Goal: Information Seeking & Learning: Learn about a topic

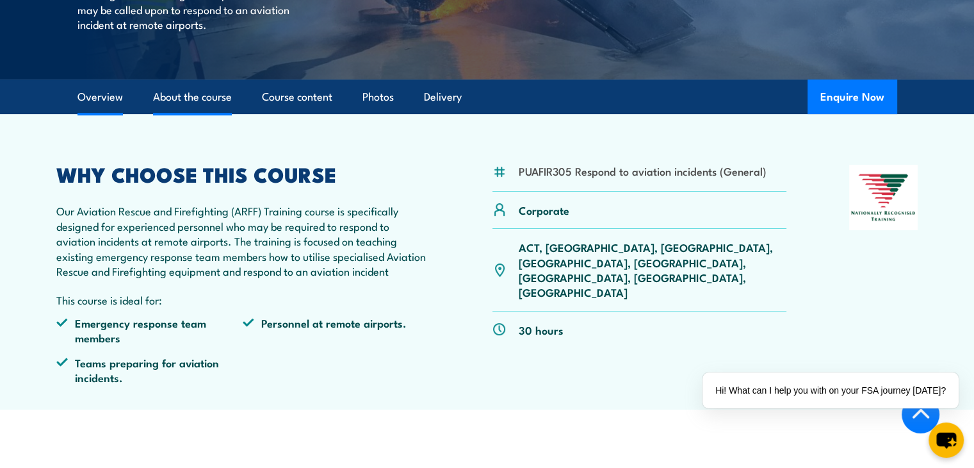
scroll to position [320, 0]
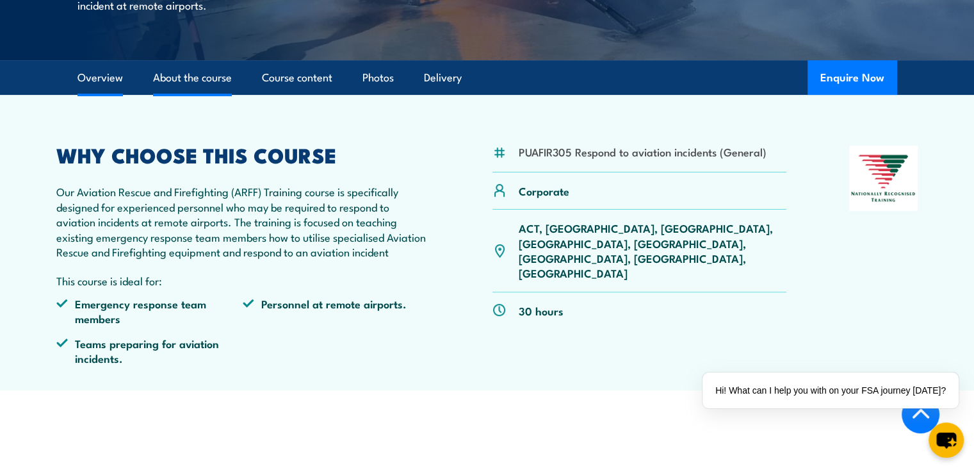
click at [190, 95] on link "About the course" at bounding box center [192, 78] width 79 height 34
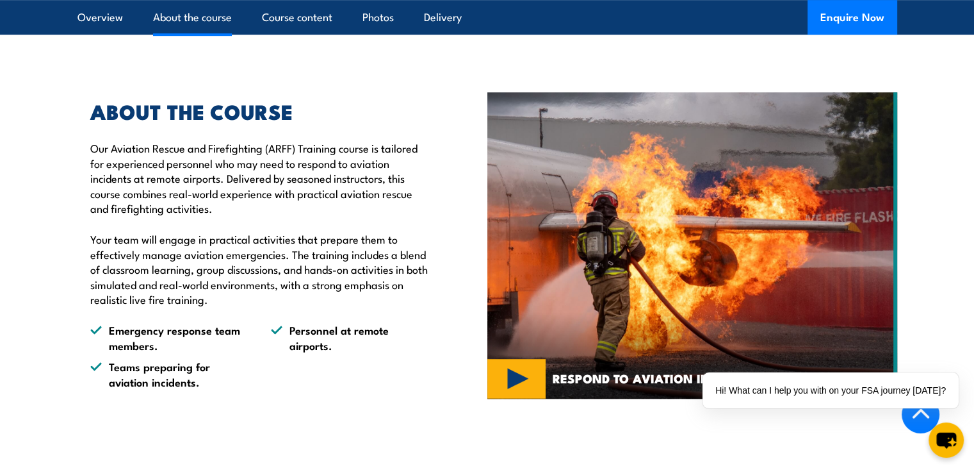
scroll to position [716, 0]
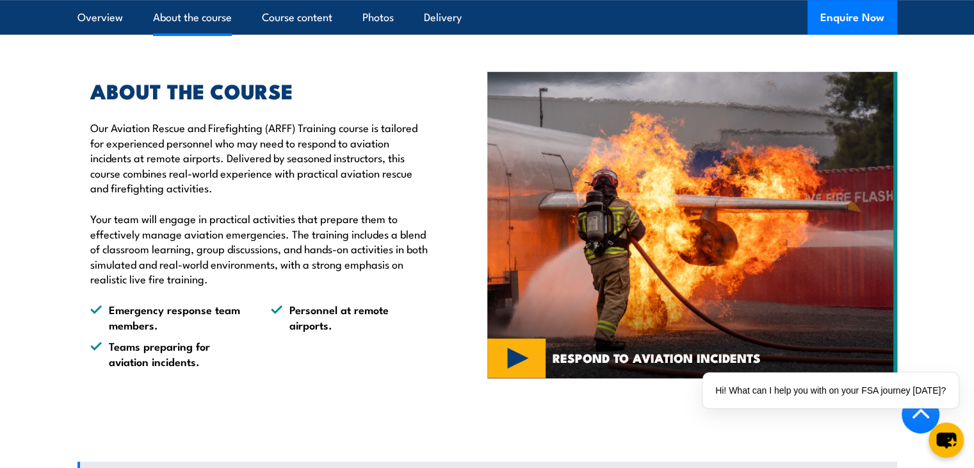
click at [510, 378] on img at bounding box center [692, 225] width 410 height 306
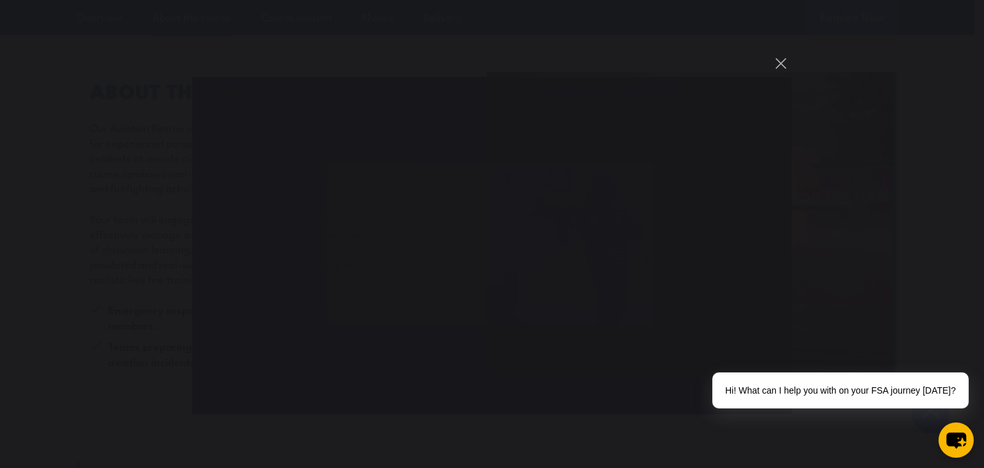
click at [974, 364] on div "You can close this modal content with the ESC key" at bounding box center [492, 234] width 984 height 468
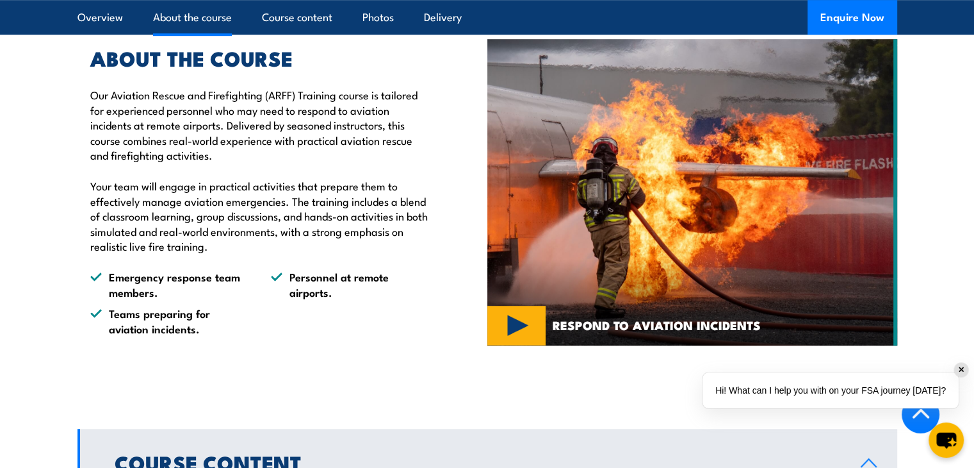
scroll to position [780, 0]
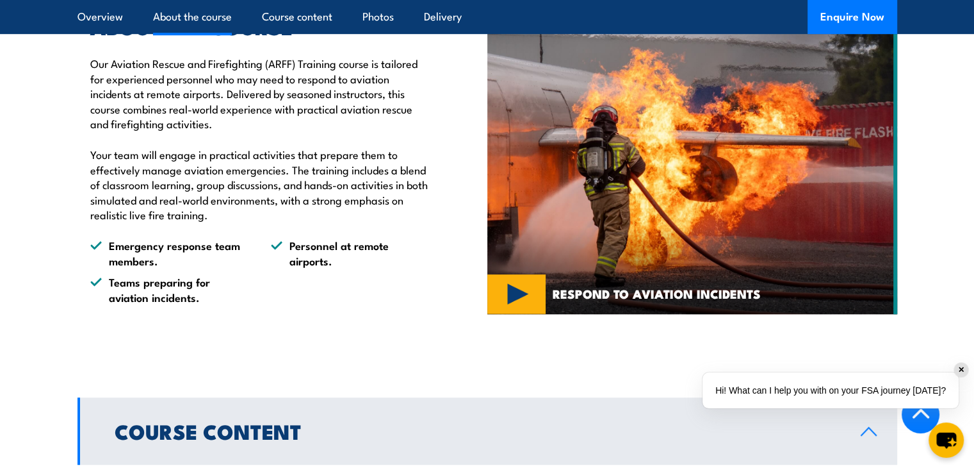
click at [962, 371] on div "✕" at bounding box center [961, 370] width 14 height 14
click at [512, 314] on img at bounding box center [692, 161] width 410 height 306
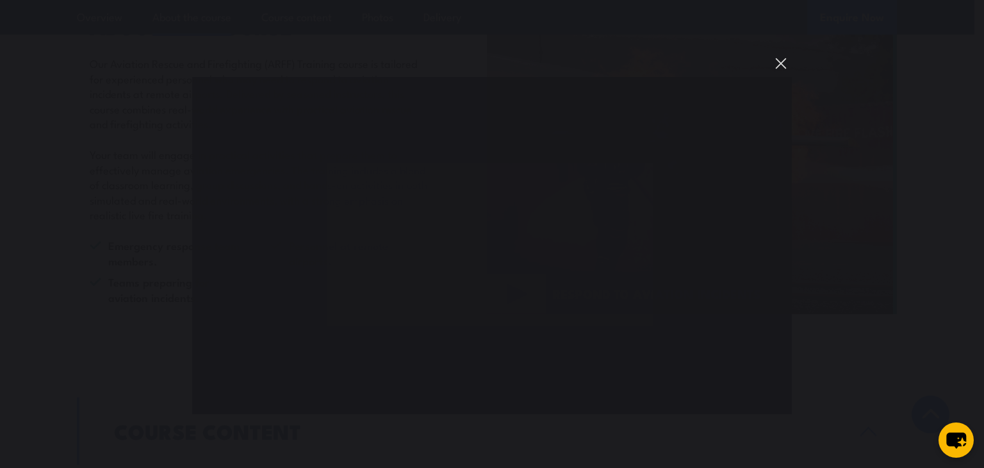
click at [783, 62] on button "You can close this modal content with the ESC key" at bounding box center [781, 64] width 22 height 22
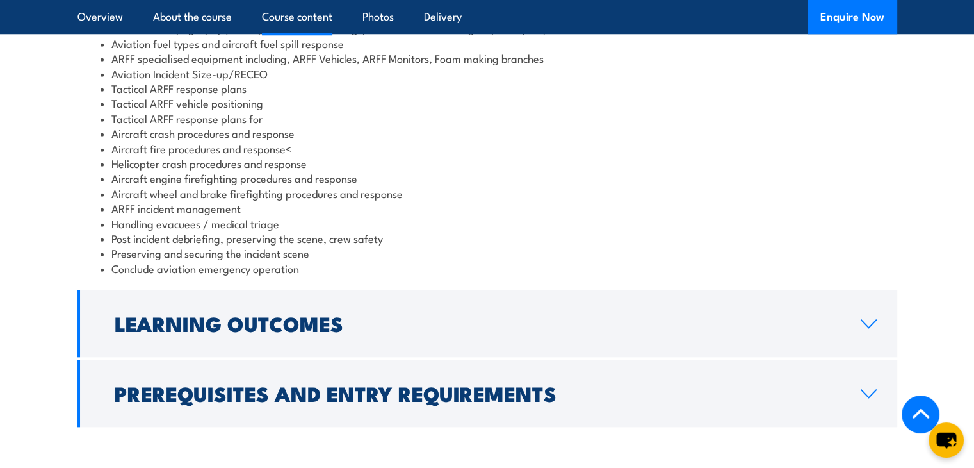
scroll to position [1293, 0]
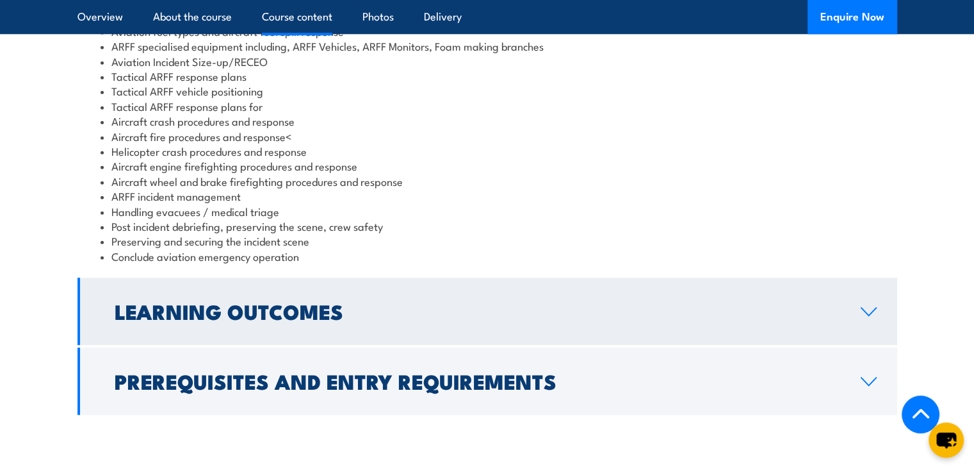
click at [205, 320] on h2 "Learning Outcomes" at bounding box center [478, 311] width 726 height 18
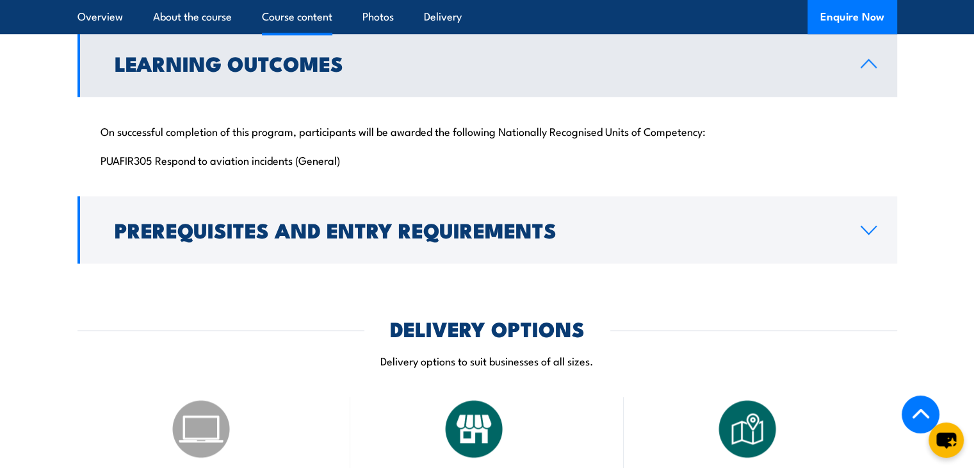
scroll to position [1217, 0]
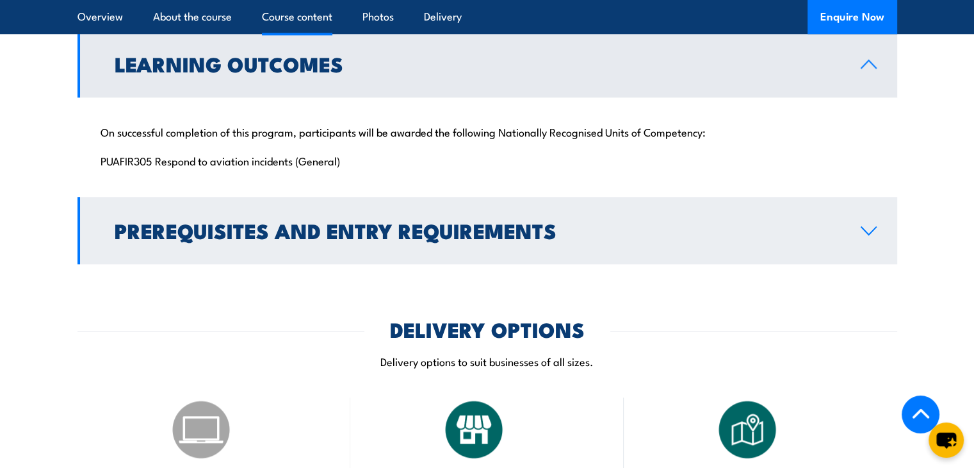
click at [303, 239] on h2 "Prerequisites and Entry Requirements" at bounding box center [478, 230] width 726 height 18
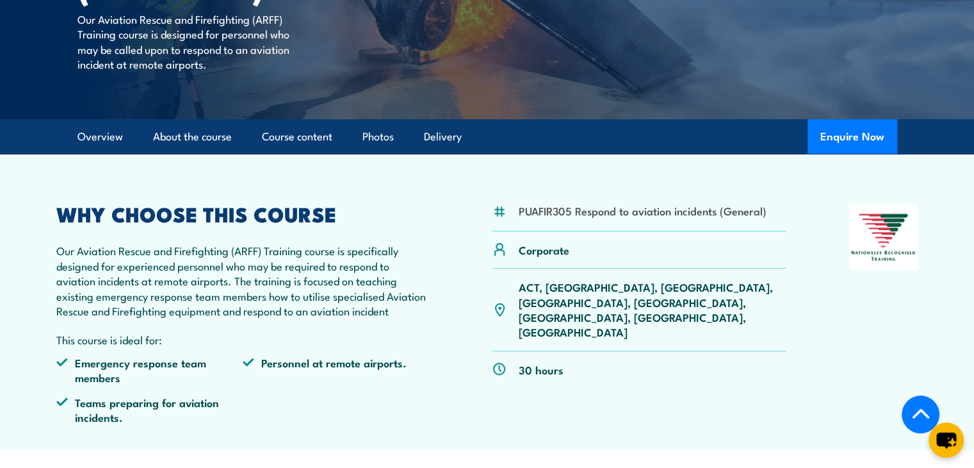
scroll to position [192, 0]
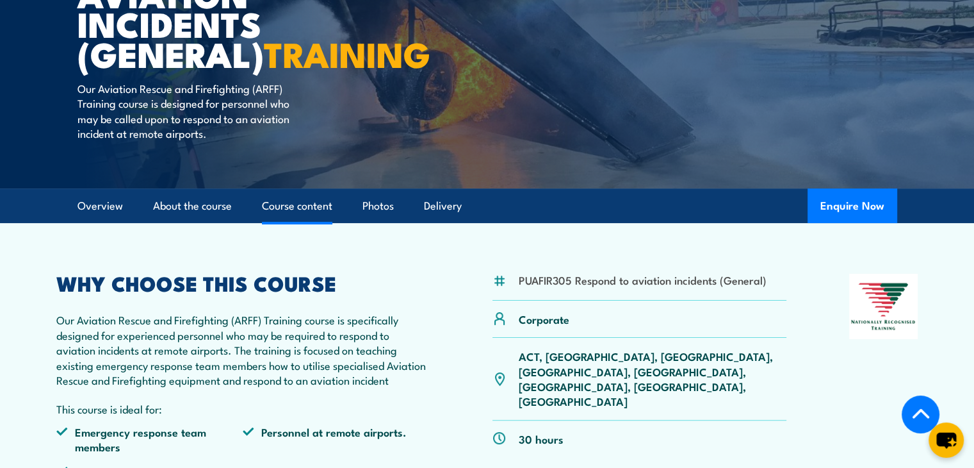
click at [313, 223] on link "Course content" at bounding box center [297, 206] width 70 height 34
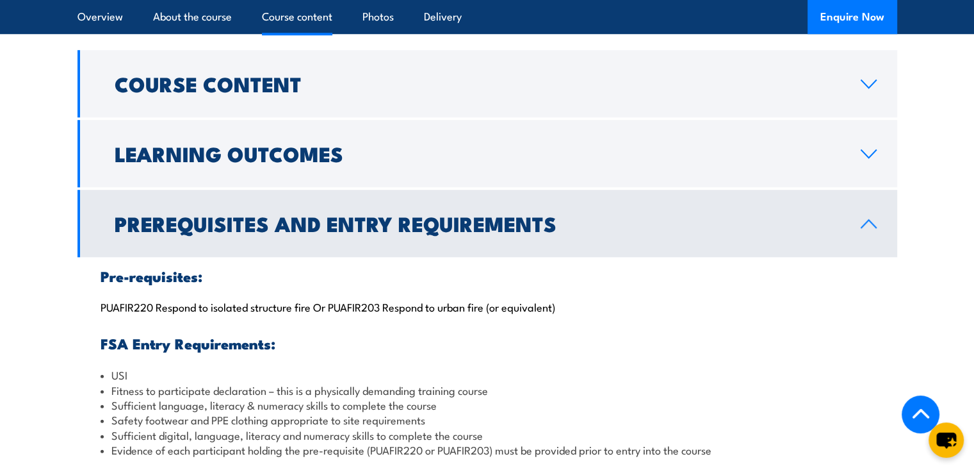
scroll to position [1127, 0]
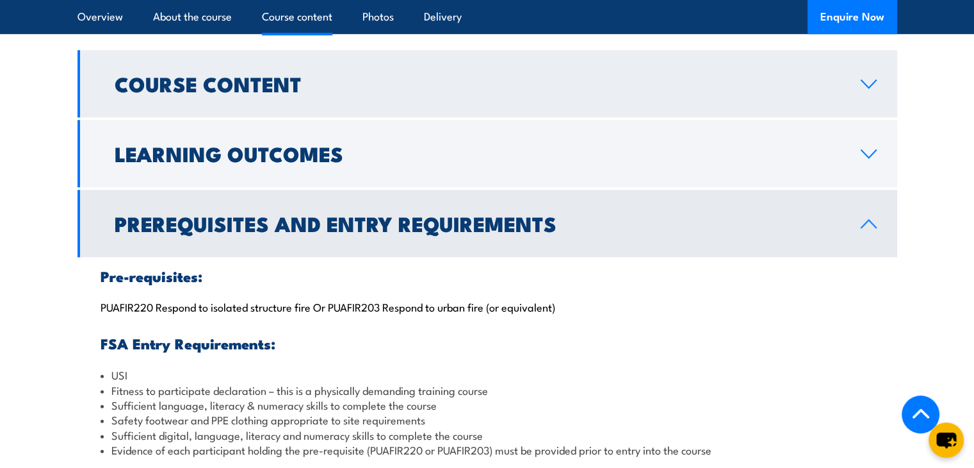
click at [246, 92] on h2 "Course Content" at bounding box center [478, 83] width 726 height 18
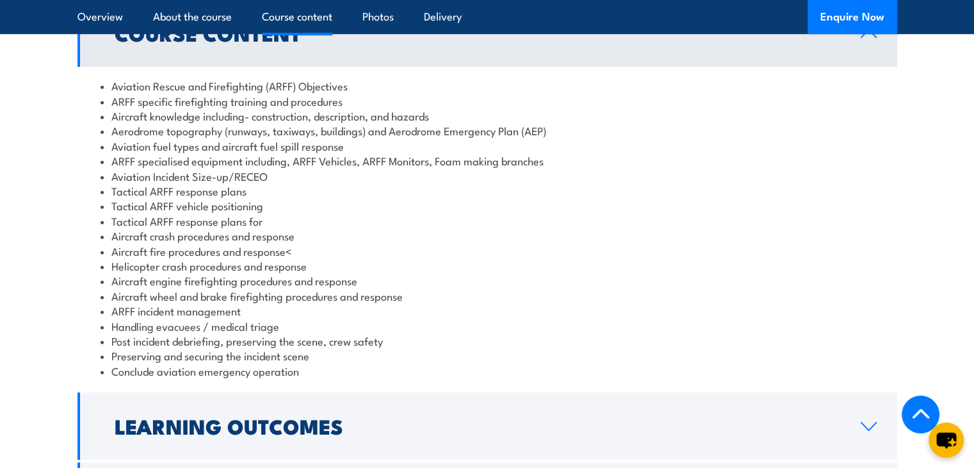
scroll to position [1191, 0]
